Goal: Task Accomplishment & Management: Complete application form

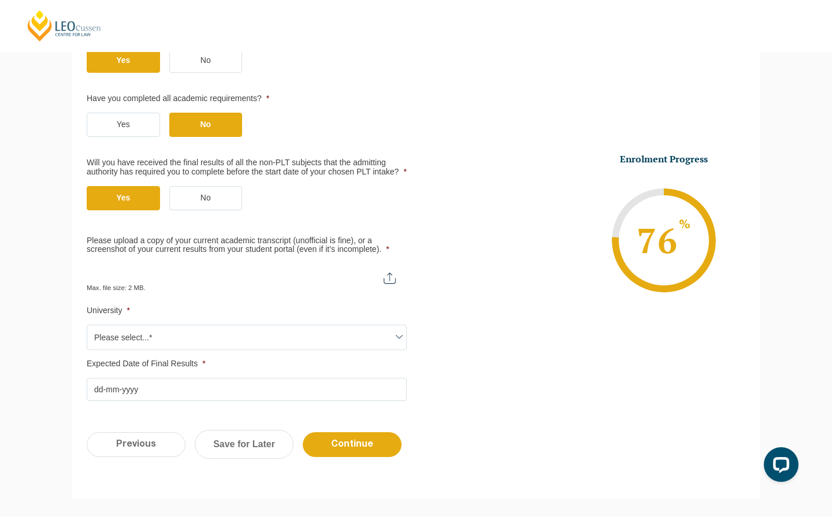
scroll to position [468, 0]
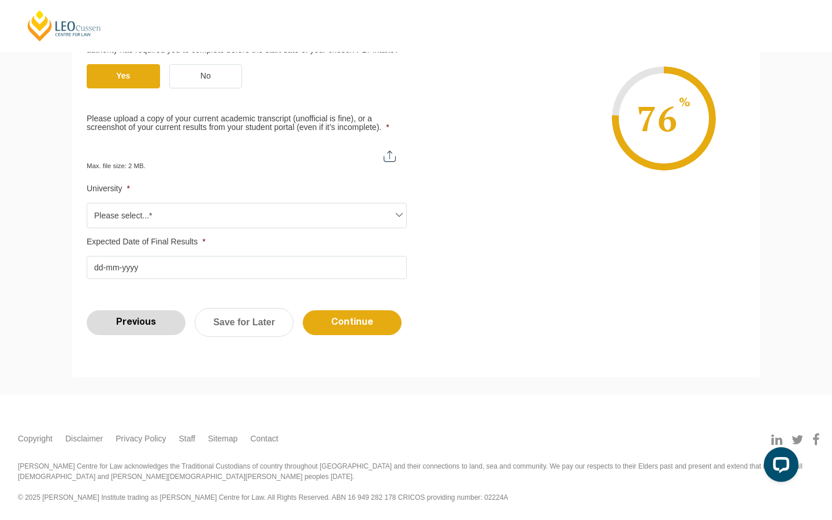
click at [154, 320] on input "Previous" at bounding box center [136, 322] width 99 height 25
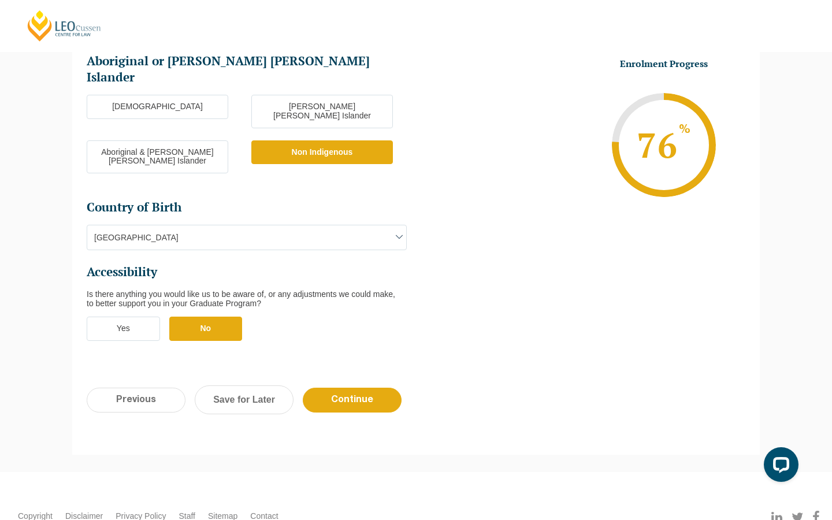
scroll to position [316, 0]
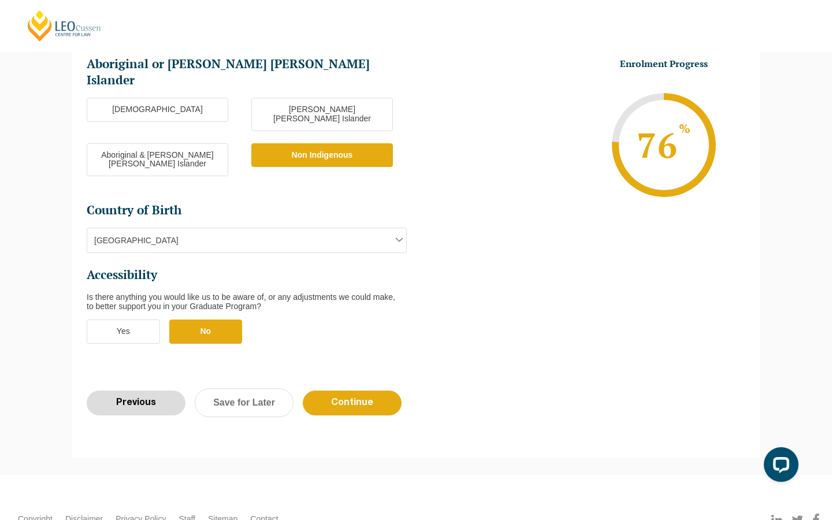
click at [160, 391] on input "Previous" at bounding box center [136, 403] width 99 height 25
select select "Onsite Full Time Learning"
select select "VIC"
select select
select select "[DATE] ([DATE] to [DATE])"
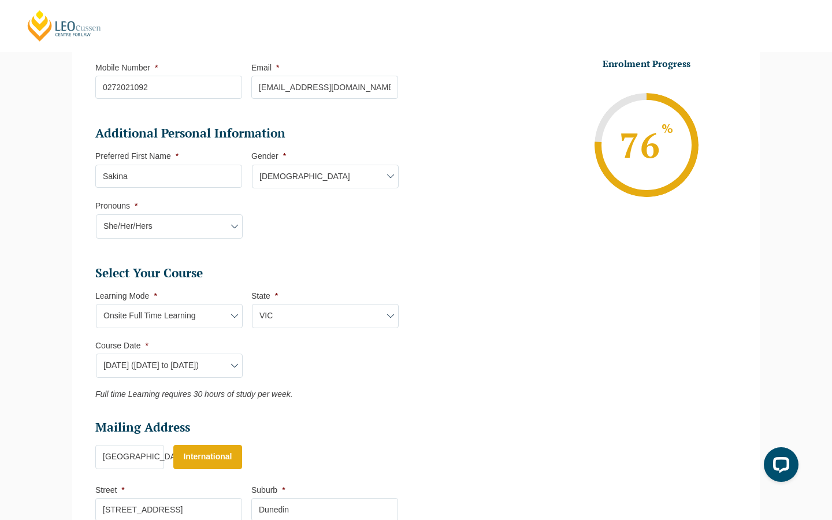
scroll to position [342, 0]
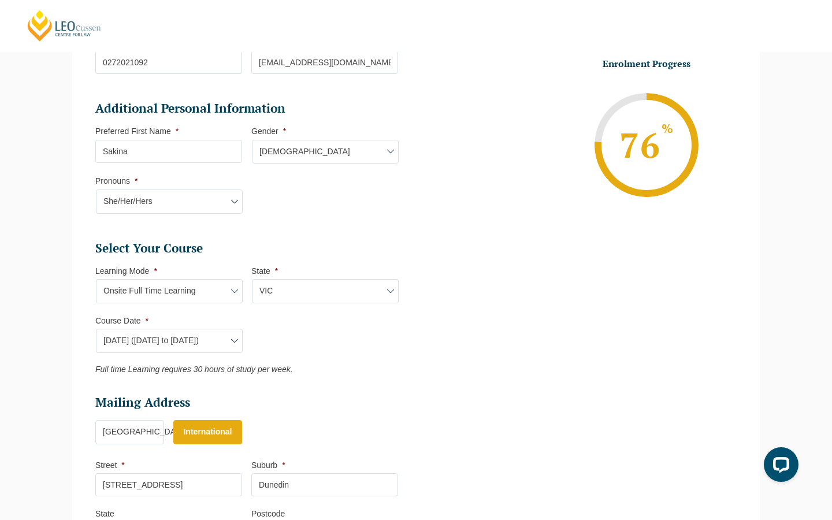
click at [210, 334] on select "Course Date* January 2026 (27-Jan-2026 to 12-Jun-2026) August 2026 (03-Aug-2026…" at bounding box center [169, 341] width 147 height 24
click at [218, 294] on select "Learning Mode* Online Full Time Learning Online Part Time Learning Blended Full…" at bounding box center [169, 291] width 147 height 24
select select "Blended Part Time Learning"
select select
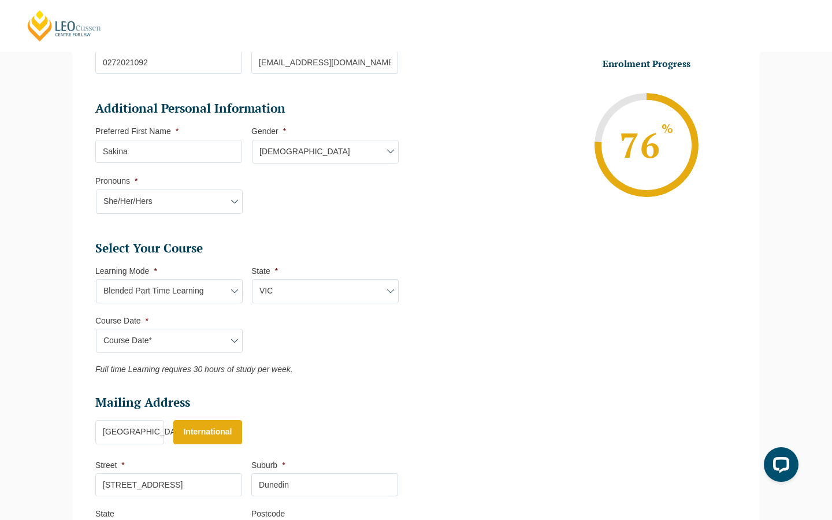
select select
click at [206, 291] on select "Learning Mode* Online Full Time Learning Online Part Time Learning Blended Full…" at bounding box center [169, 291] width 147 height 24
select select "Blended Full Time Learning"
click at [261, 293] on select "State* ACT/NSW QLD SA VIC WA" at bounding box center [325, 291] width 147 height 24
select select "VIC"
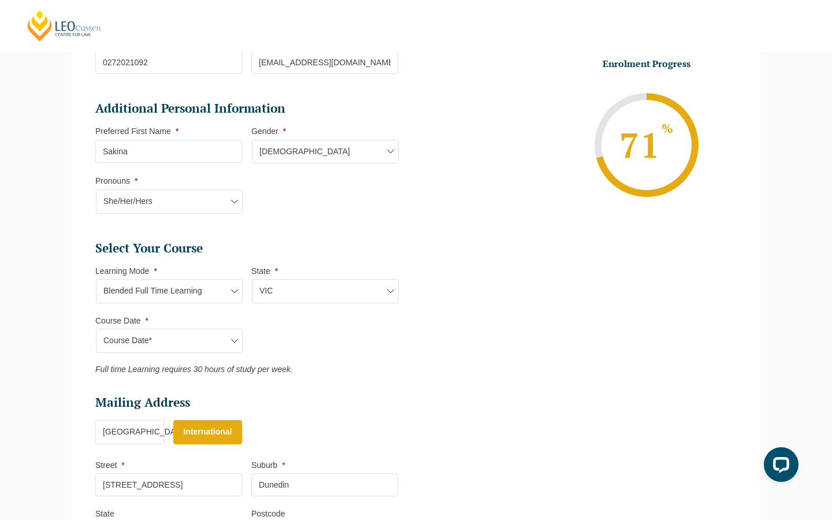
click at [227, 342] on select "Course Date* December 2025 (08-Dec-2025 to 16-May-2026) January 2026 (27-Jan-20…" at bounding box center [169, 341] width 147 height 24
select select "[DATE] ([DATE] to [DATE])"
type input "Intake 04 March 2026 FT"
type input "Practical Legal Training (VIC)"
select select "VIC PLT (MAR) 2026 Full Time Blended"
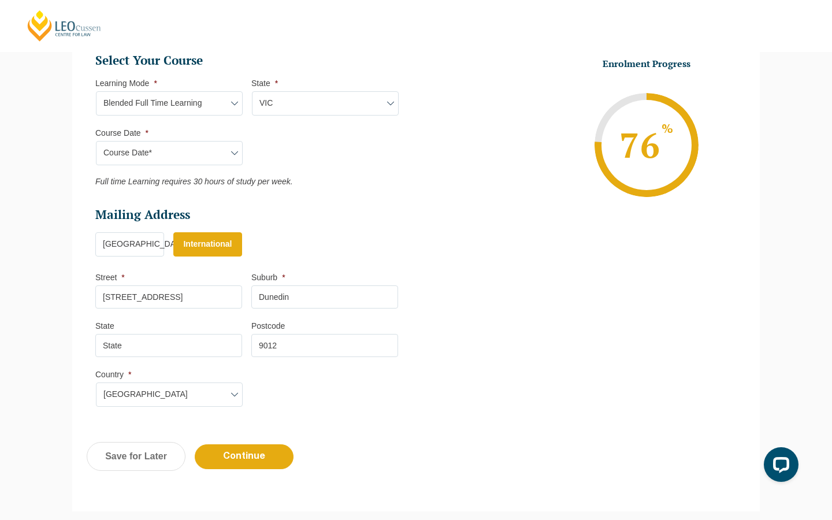
scroll to position [556, 0]
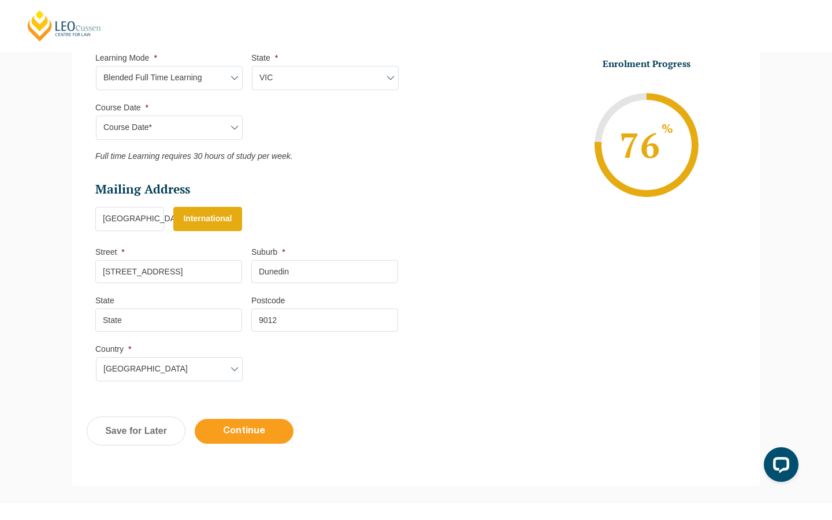
click at [271, 427] on input "Continue" at bounding box center [244, 431] width 99 height 25
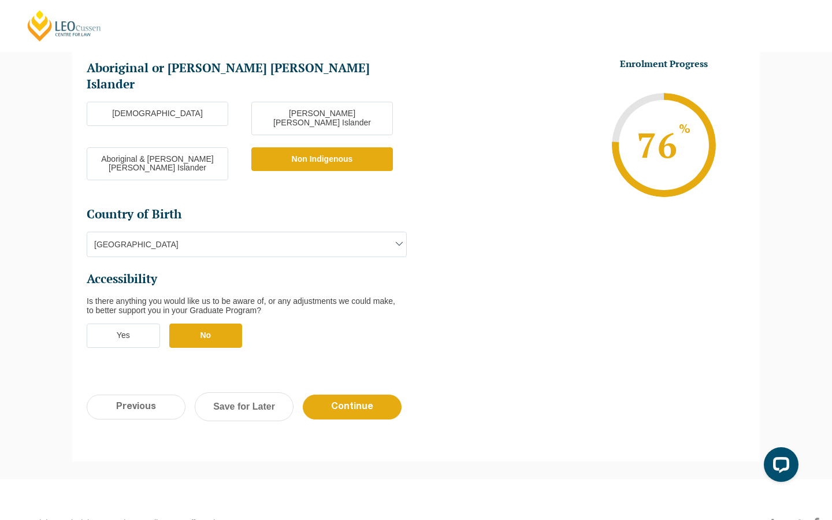
scroll to position [311, 0]
click at [342, 395] on input "Continue" at bounding box center [352, 407] width 99 height 25
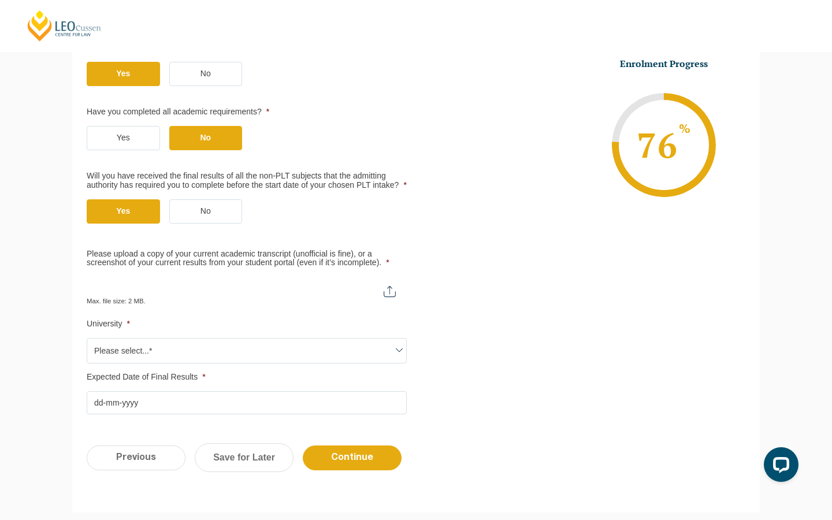
scroll to position [314, 0]
click at [387, 296] on input "Please upload a copy of your current academic transcript (unofficial is fine), …" at bounding box center [247, 286] width 320 height 20
type input "C:\fakepath\Sakina Ghous- Academic Transcripts.pdf"
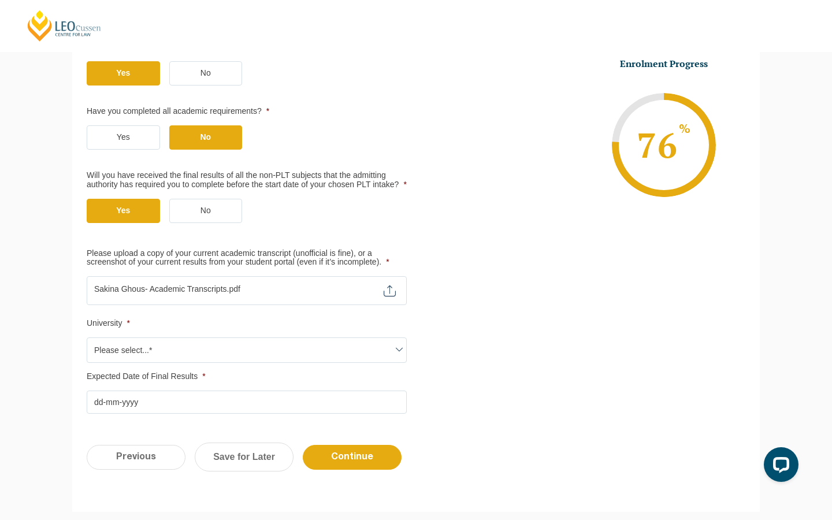
click at [343, 360] on span "Please select...*" at bounding box center [246, 350] width 319 height 24
type input "University of Canterbury"
click at [521, 390] on ul "Qualification Before enrolling in the Practical Legal Training program, you wil…" at bounding box center [416, 161] width 659 height 506
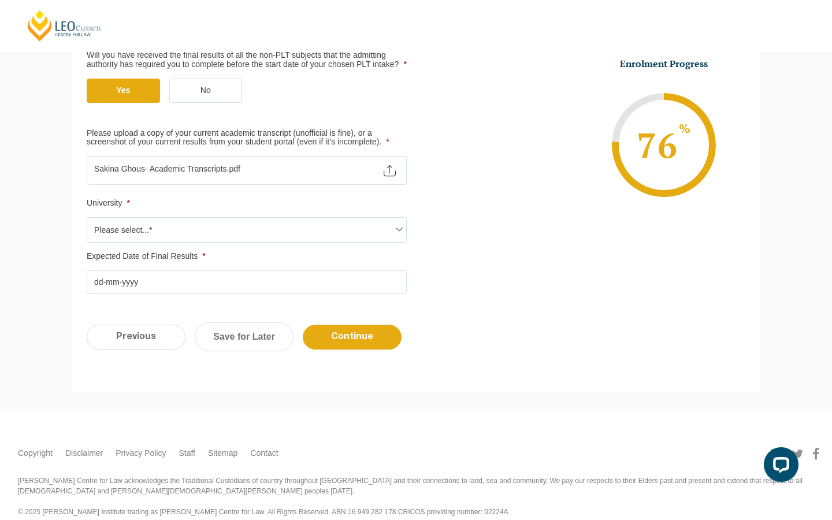
scroll to position [425, 0]
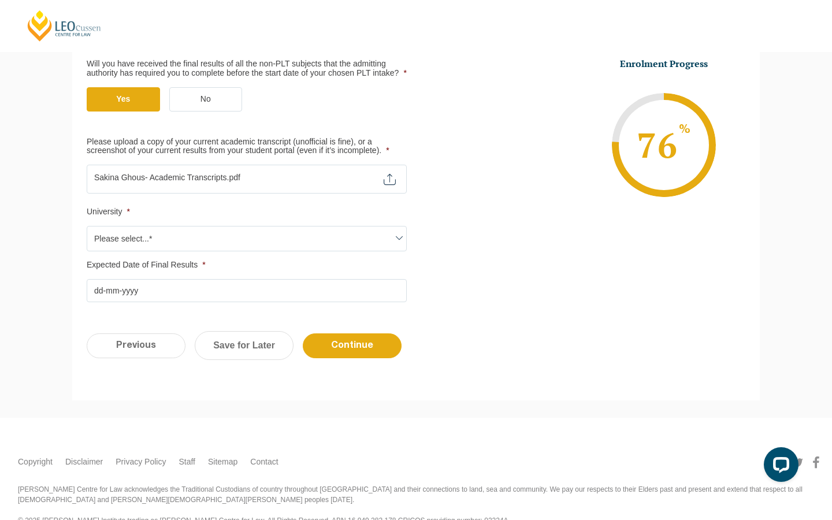
click at [297, 251] on span "Please select...*" at bounding box center [246, 239] width 319 height 24
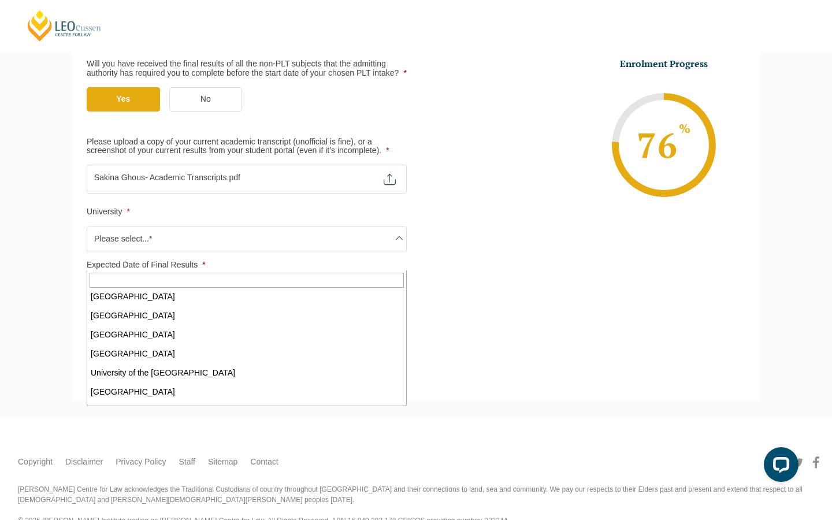
scroll to position [705, 0]
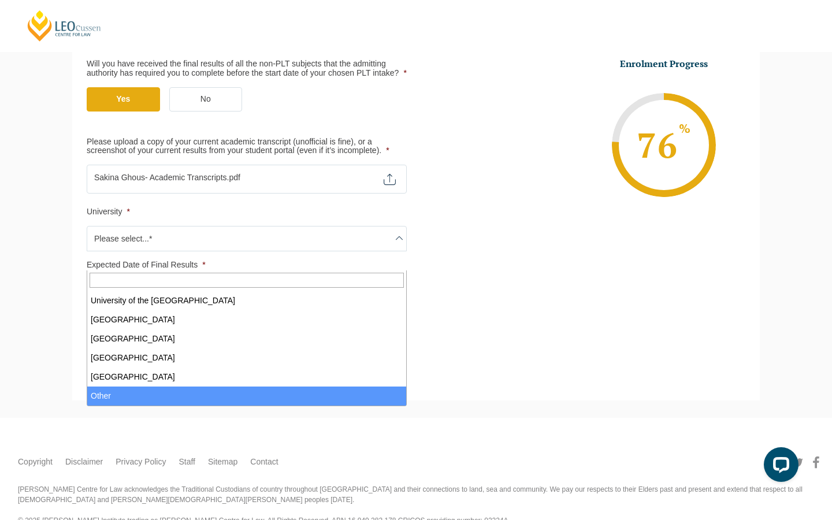
select select "Other"
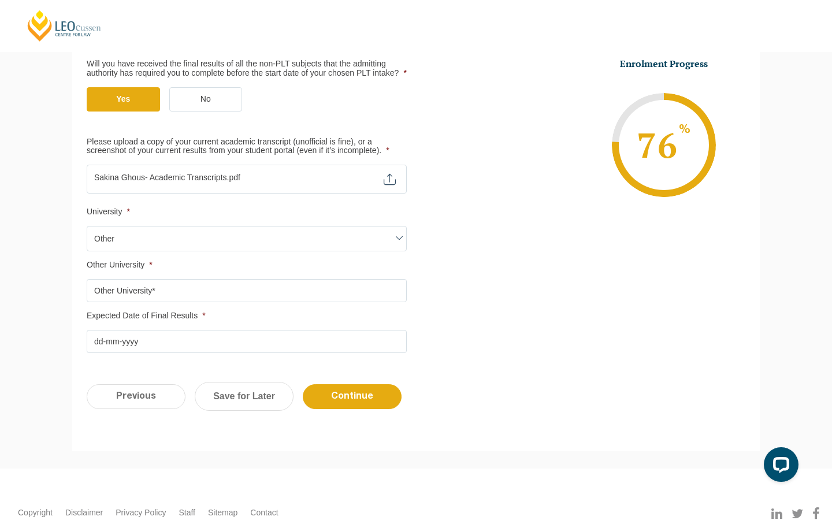
click at [219, 302] on input "Other University *" at bounding box center [247, 290] width 320 height 23
type input "University of Canterbury"
click at [216, 353] on input "Expected Date of Final Results *" at bounding box center [247, 341] width 320 height 23
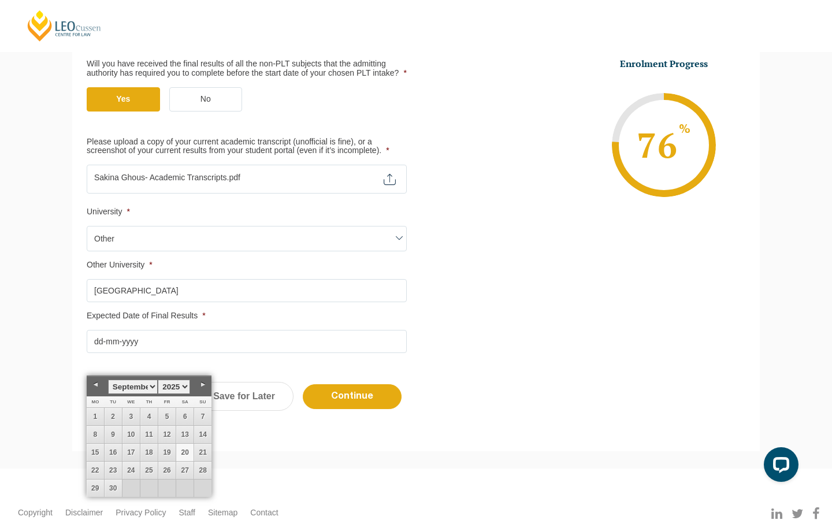
click at [146, 386] on select "January February March April May June July August September October November De…" at bounding box center [133, 387] width 50 height 14
click at [170, 386] on select "1925 1926 1927 1928 1929 1930 1931 1932 1933 1934 1935 1936 1937 1938 1939 1940…" at bounding box center [174, 387] width 32 height 14
click at [262, 434] on div "Previous Continue Save for Later" at bounding box center [416, 403] width 688 height 64
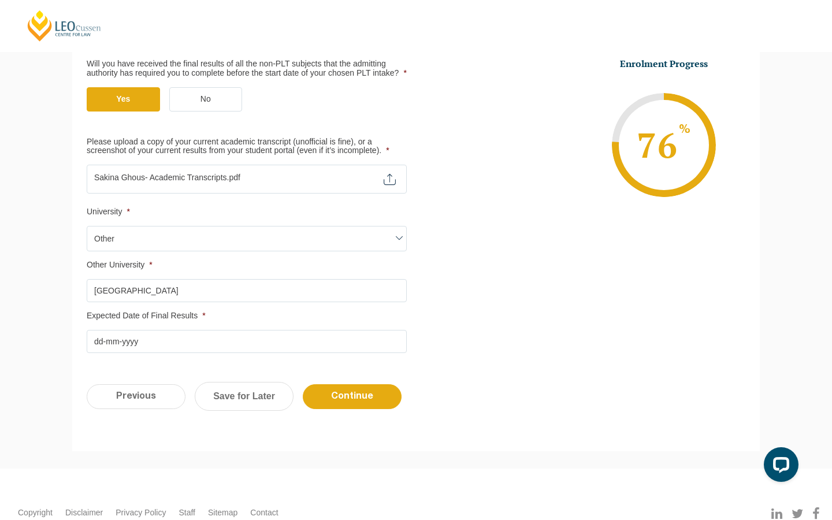
click at [188, 353] on input "Expected Date of Final Results *" at bounding box center [247, 341] width 320 height 23
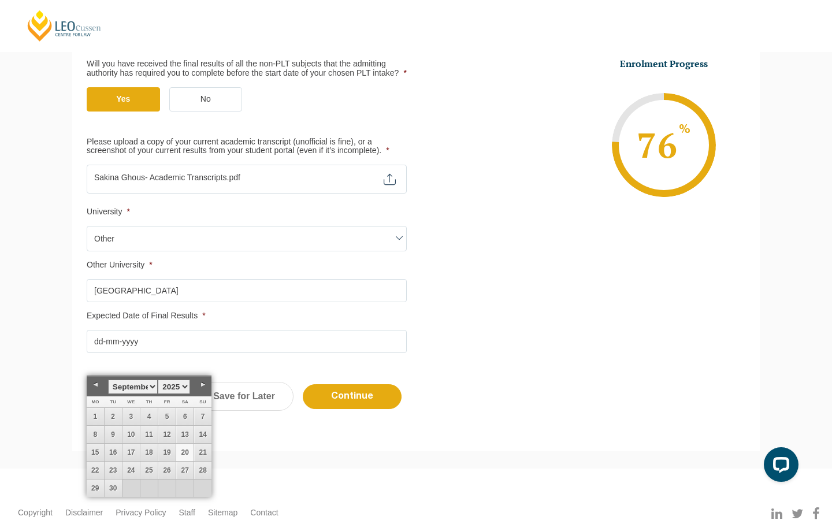
click at [144, 391] on select "January February March April May June July August September October November De…" at bounding box center [133, 387] width 50 height 14
click at [142, 387] on select "January February March April May June July August September October November De…" at bounding box center [133, 387] width 50 height 14
click at [131, 386] on select "January February March April May June July August September October November De…" at bounding box center [133, 387] width 50 height 14
click at [176, 387] on select "1925 1926 1927 1928 1929 1930 1931 1932 1933 1934 1935 1936 1937 1938 1939 1940…" at bounding box center [174, 387] width 32 height 14
click at [153, 413] on link "1" at bounding box center [148, 416] width 17 height 17
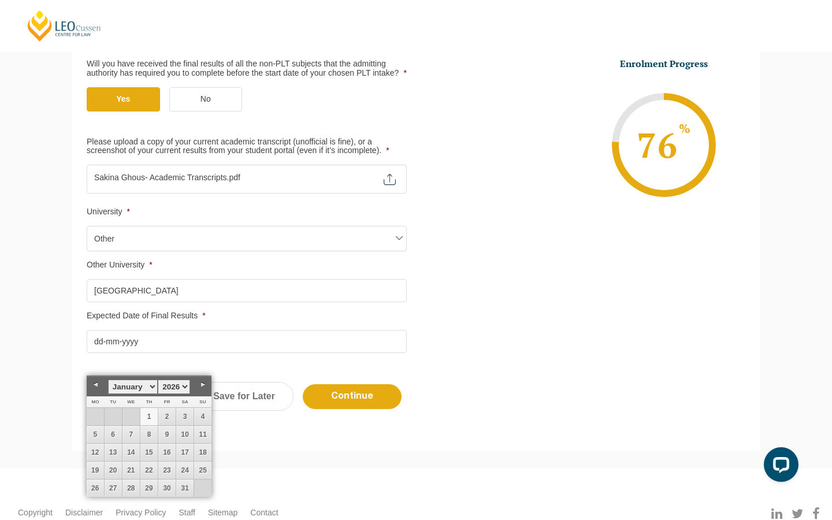
type input "01-01-2026"
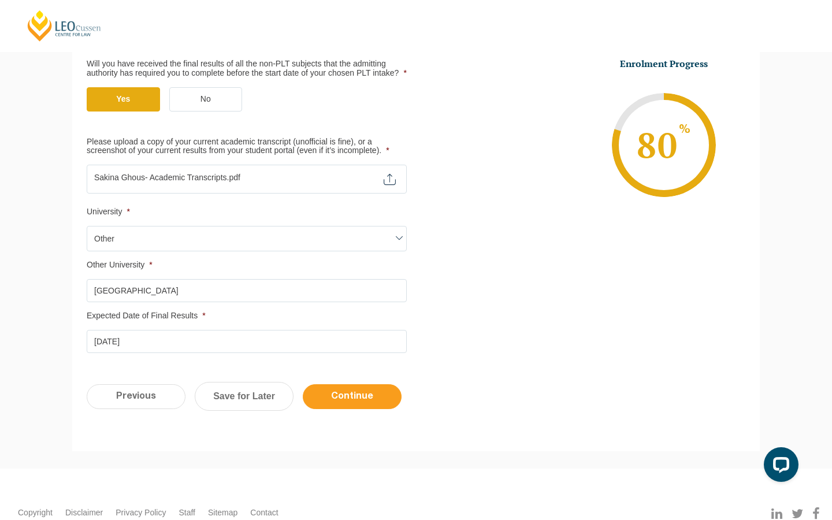
click at [331, 409] on input "Continue" at bounding box center [352, 396] width 99 height 25
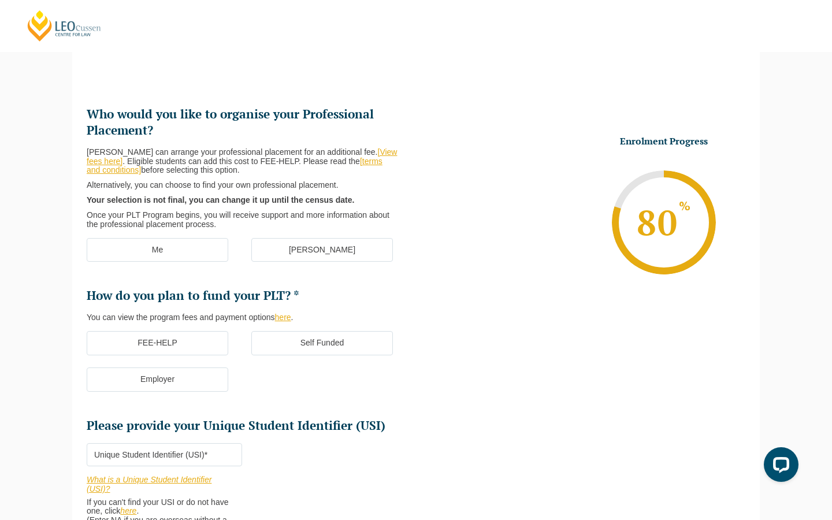
scroll to position [100, 0]
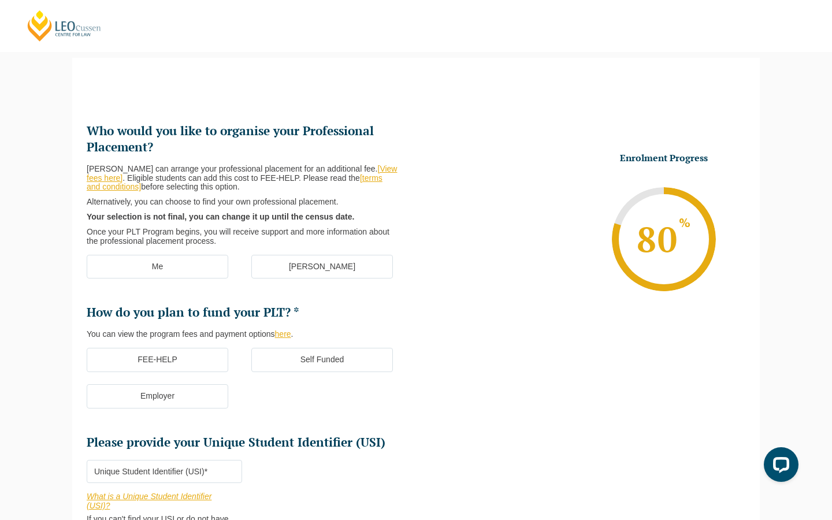
click at [286, 271] on label "[PERSON_NAME]" at bounding box center [322, 267] width 142 height 24
click at [0, 0] on input "[PERSON_NAME]" at bounding box center [0, 0] width 0 height 0
click at [208, 270] on label "Me" at bounding box center [158, 267] width 142 height 24
click at [0, 0] on input "Me" at bounding box center [0, 0] width 0 height 0
click at [209, 353] on label "FEE-HELP" at bounding box center [158, 360] width 142 height 24
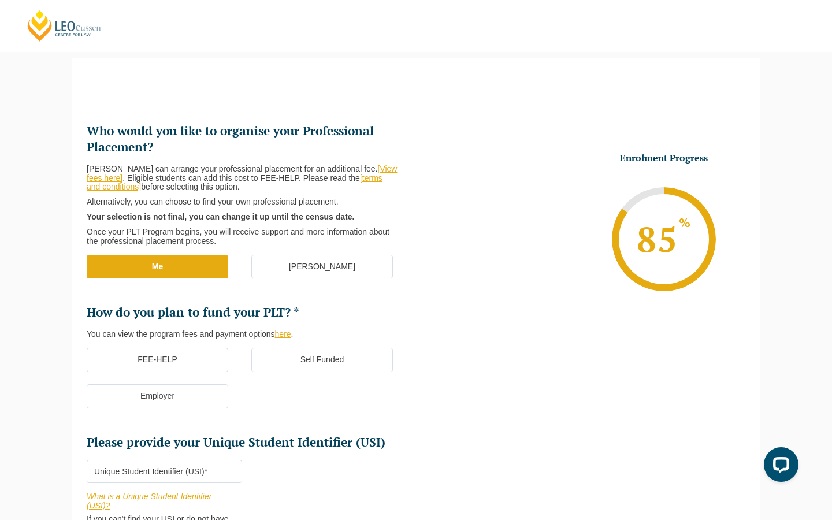
click at [0, 0] on input "FEE-HELP" at bounding box center [0, 0] width 0 height 0
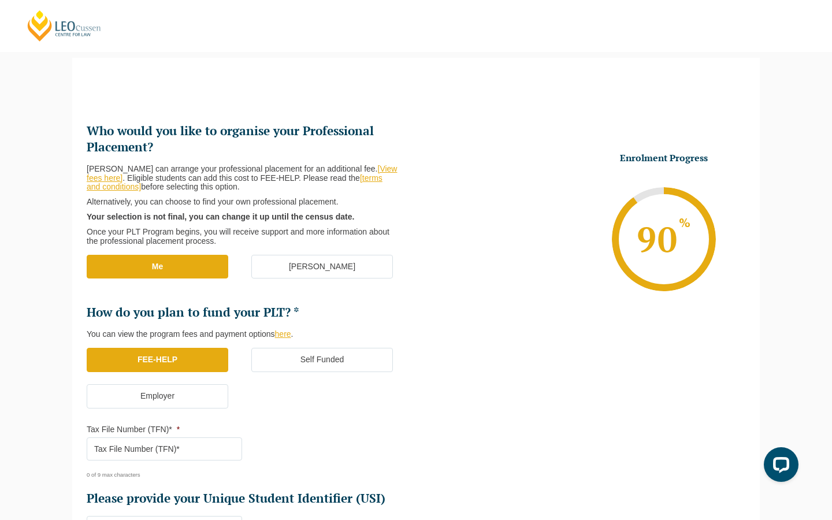
click at [197, 445] on input "Tax File Number (TFN)* *" at bounding box center [165, 449] width 156 height 23
click at [277, 464] on ul "Who would you like to organise your Professional Placement? Leo Cussen can arra…" at bounding box center [252, 315] width 330 height 384
click at [281, 267] on label "[PERSON_NAME]" at bounding box center [322, 267] width 142 height 24
click at [0, 0] on input "[PERSON_NAME]" at bounding box center [0, 0] width 0 height 0
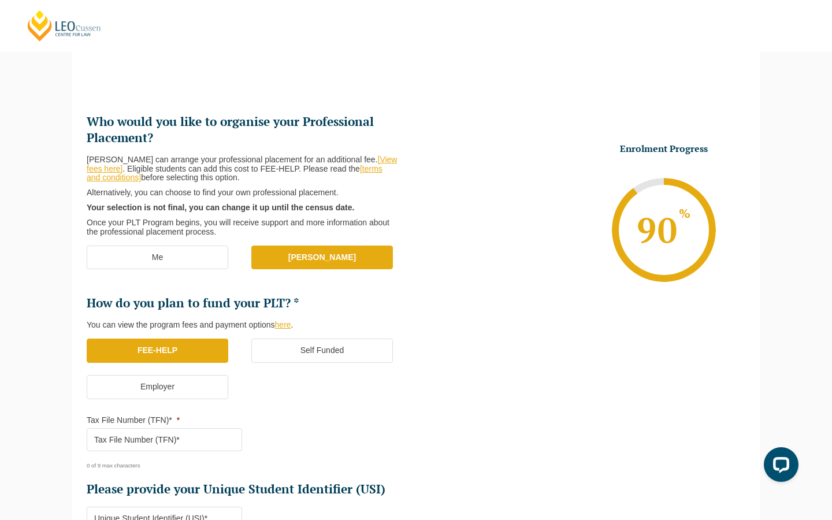
scroll to position [111, 0]
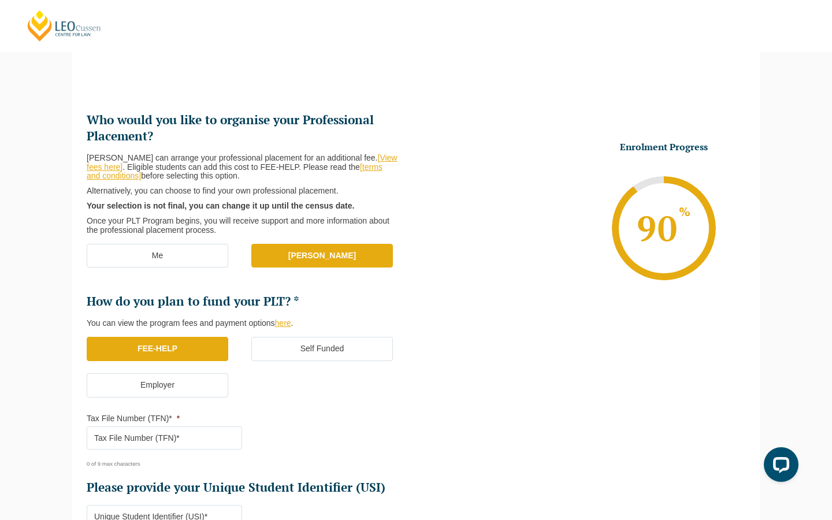
click at [284, 325] on link "here" at bounding box center [283, 323] width 16 height 9
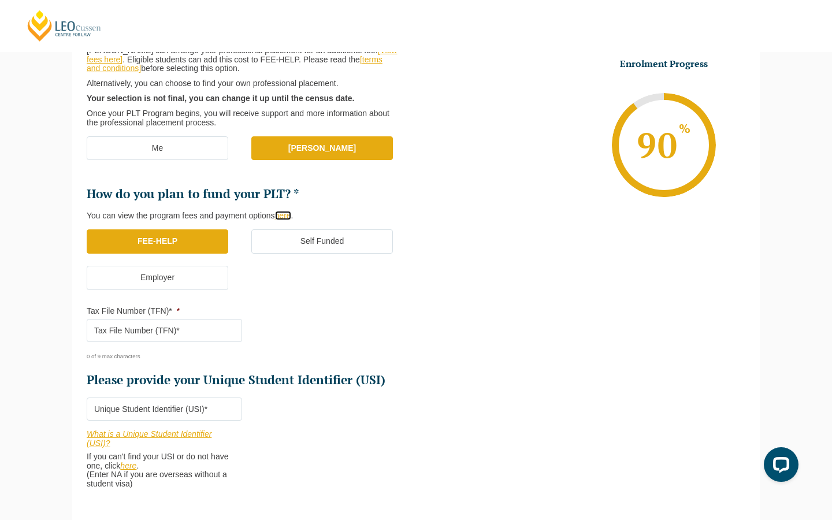
scroll to position [219, 0]
click at [288, 213] on link "here" at bounding box center [283, 214] width 16 height 9
click at [310, 233] on label "Self Funded" at bounding box center [322, 241] width 142 height 24
click at [0, 0] on input "Self Funded" at bounding box center [0, 0] width 0 height 0
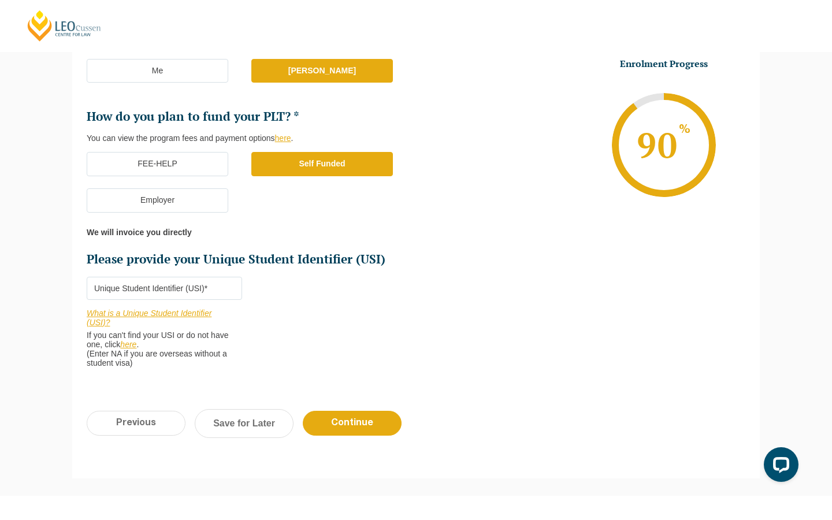
scroll to position [305, 0]
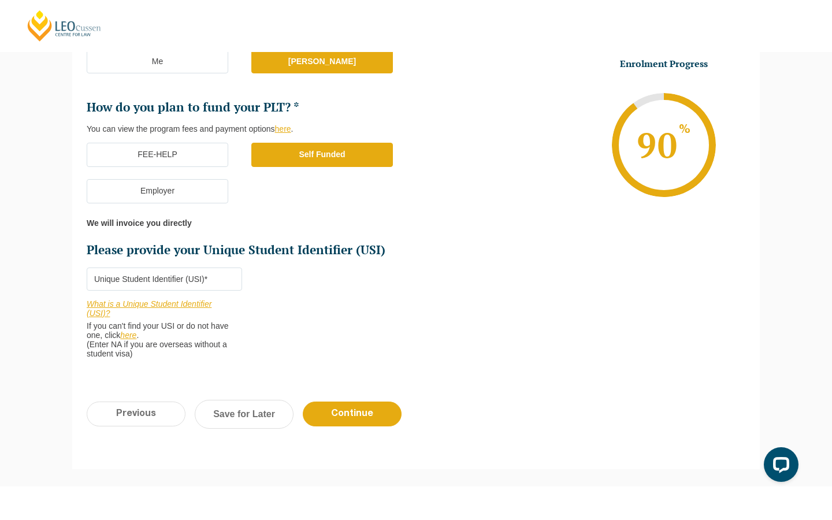
click at [164, 282] on input "Please provide your Unique Student Identifier (USI) *" at bounding box center [165, 279] width 156 height 23
type input "NA"
click at [410, 312] on li "Who would you like to organise your Professional Placement? Leo Cussen can arra…" at bounding box center [252, 144] width 330 height 453
click at [347, 417] on input "Continue" at bounding box center [352, 414] width 99 height 25
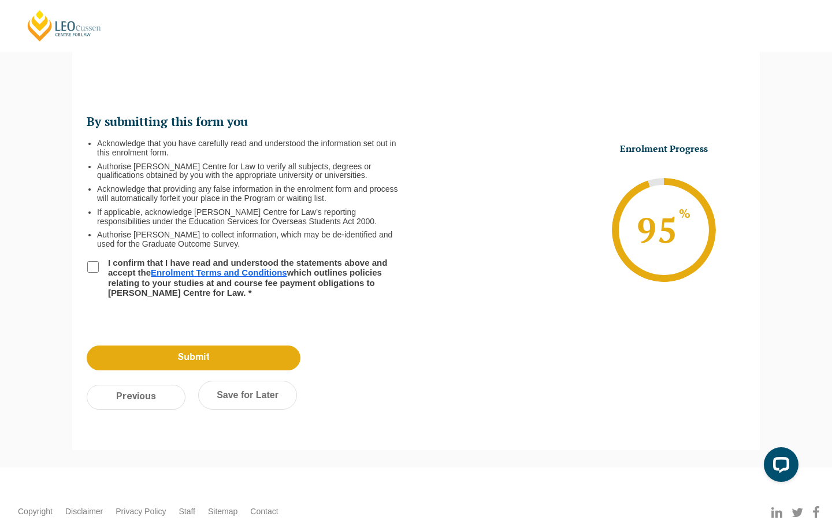
scroll to position [100, 0]
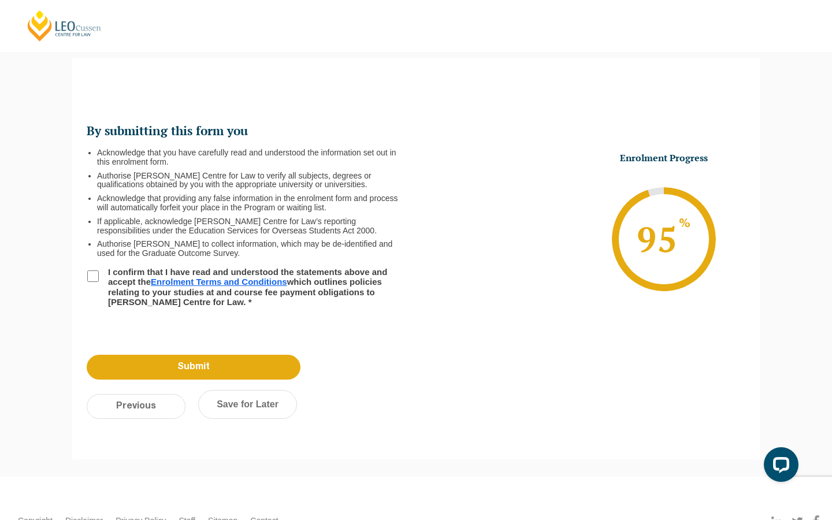
click at [99, 276] on li "I confirm that I have read and understood the statements above and accept the E…" at bounding box center [252, 287] width 330 height 40
click at [92, 279] on input "I confirm that I have read and understood the statements above and accept the E…" at bounding box center [93, 277] width 12 height 12
checkbox input "true"
click at [151, 365] on input "Submit" at bounding box center [194, 367] width 214 height 25
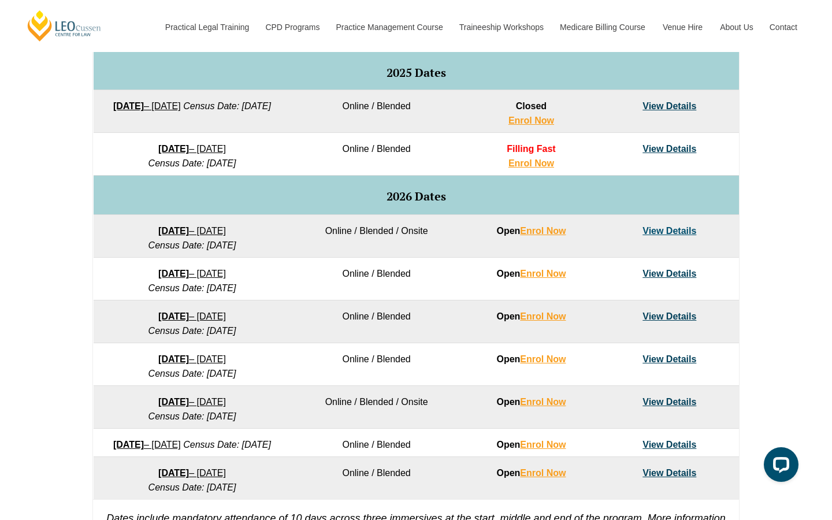
scroll to position [699, 0]
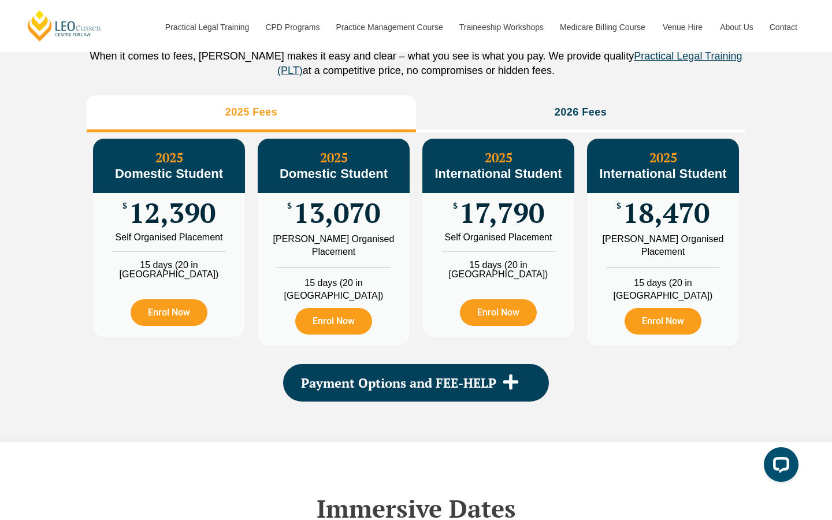
scroll to position [1335, 0]
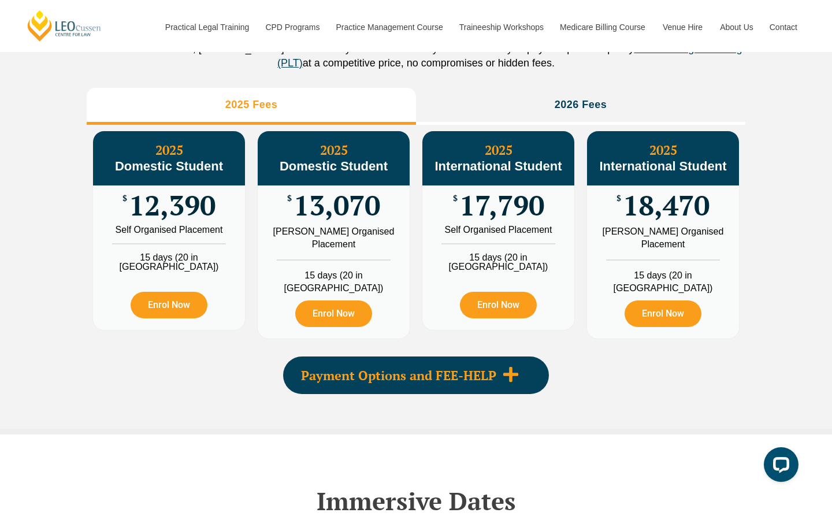
click at [515, 383] on icon at bounding box center [510, 374] width 17 height 17
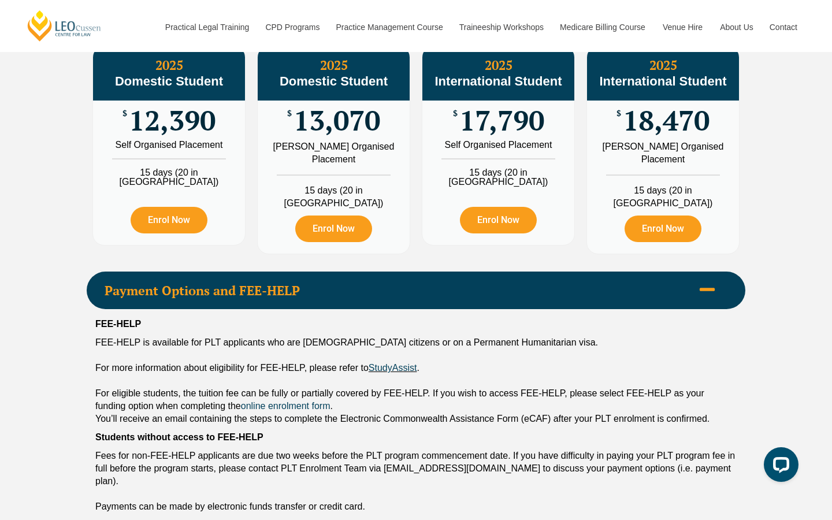
scroll to position [1495, 0]
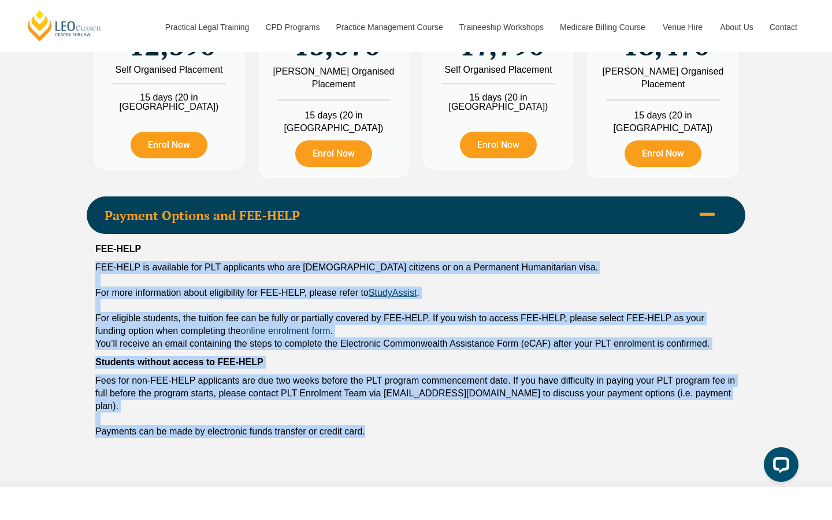
drag, startPoint x: 89, startPoint y: 271, endPoint x: 384, endPoint y: 442, distance: 340.6
click at [384, 442] on div "PLT Program Fees When it comes to fees, Leo Cussen makes it easy and clear – wh…" at bounding box center [416, 129] width 659 height 704
